Goal: Task Accomplishment & Management: Complete application form

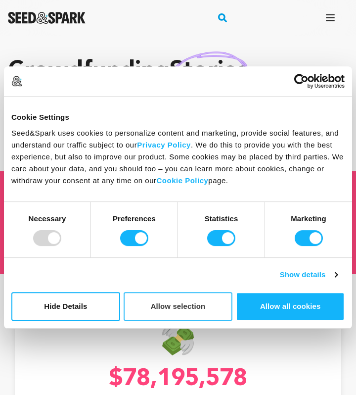
click at [187, 303] on button "Allow selection" at bounding box center [178, 306] width 109 height 29
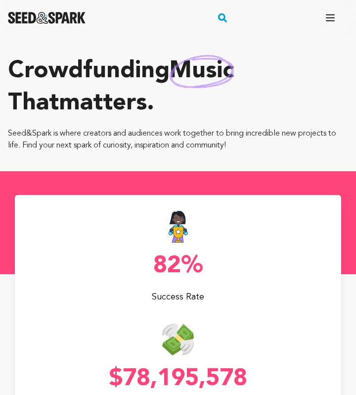
click at [334, 22] on icon "button" at bounding box center [330, 18] width 12 height 12
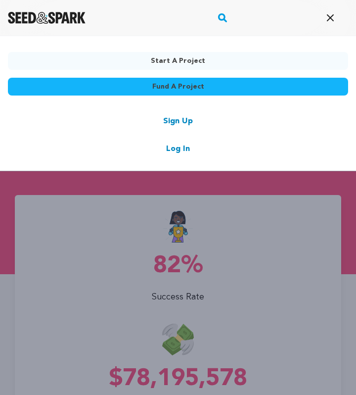
click at [212, 281] on div "Start a project Fund a project Sign Up Log In" at bounding box center [178, 233] width 356 height 395
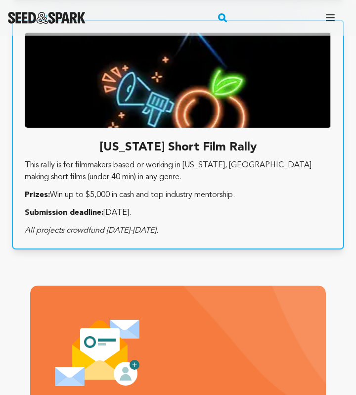
scroll to position [2300, 0]
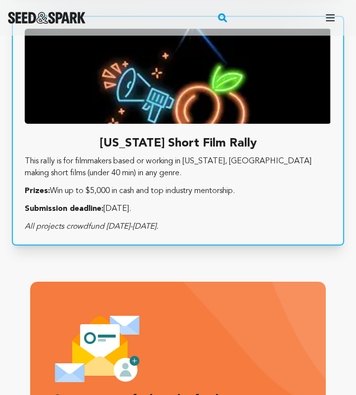
click at [220, 208] on p "Submission deadline: July 11." at bounding box center [178, 209] width 307 height 12
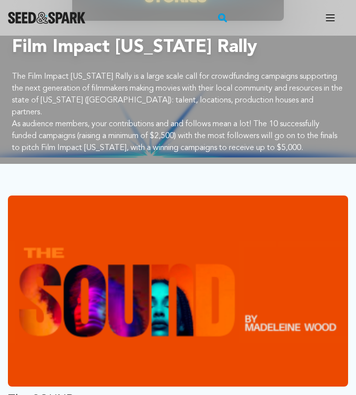
scroll to position [856, 0]
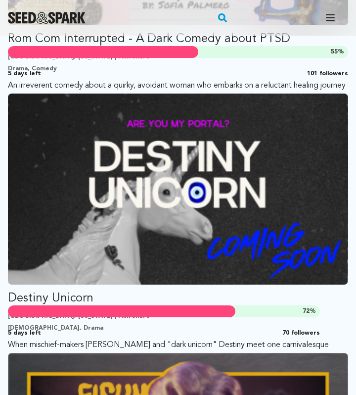
click at [59, 290] on p "Destiny Unicorn" at bounding box center [178, 298] width 340 height 16
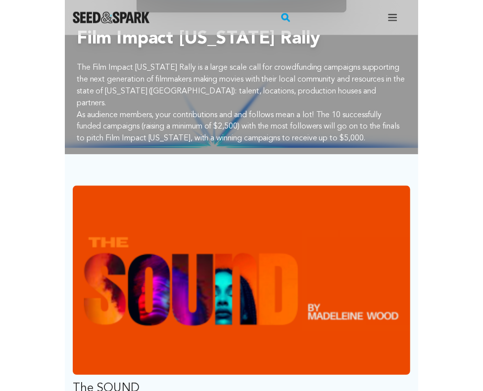
scroll to position [240, 0]
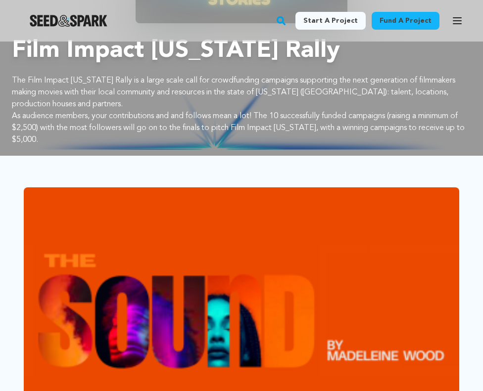
click at [341, 22] on link "Start a project" at bounding box center [330, 21] width 70 height 18
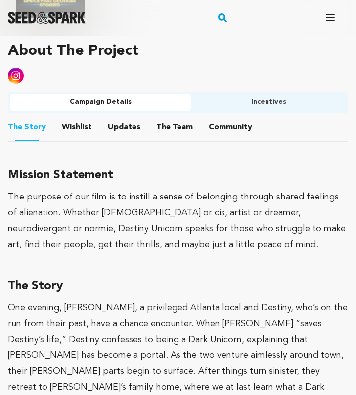
scroll to position [817, 0]
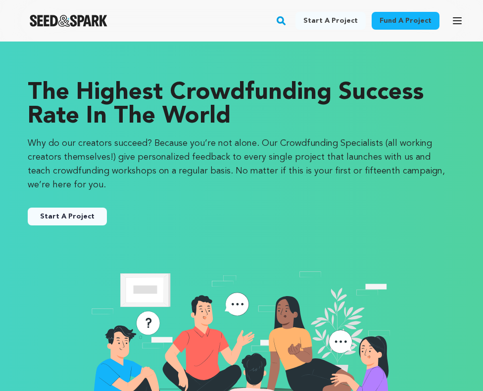
click at [74, 221] on link "Start A Project" at bounding box center [67, 217] width 79 height 18
